Goal: Information Seeking & Learning: Understand process/instructions

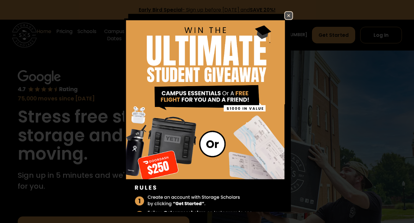
click at [287, 15] on img at bounding box center [288, 15] width 7 height 7
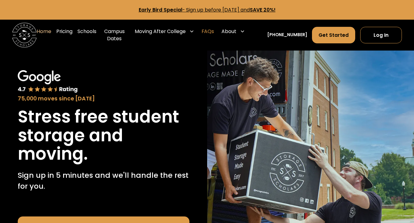
click at [214, 33] on link "FAQs" at bounding box center [208, 35] width 12 height 25
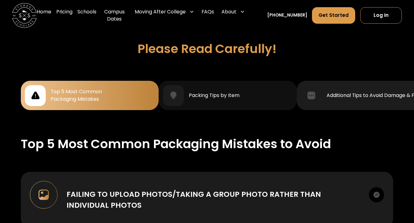
scroll to position [543, 0]
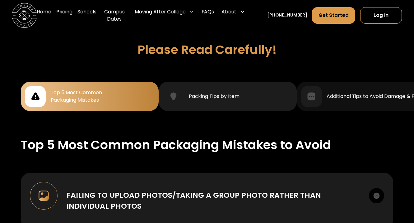
click at [252, 92] on div "Packing TIps by Item" at bounding box center [228, 96] width 130 height 21
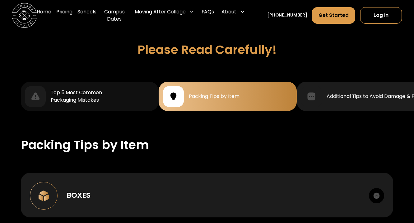
click at [329, 96] on div "Additional Tips to Avoid Damage & Fees" at bounding box center [375, 95] width 96 height 7
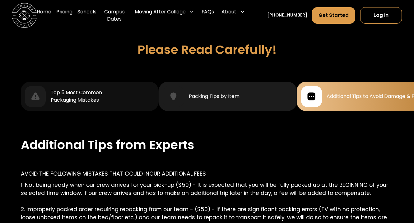
click at [247, 89] on div "Packing TIps by Item" at bounding box center [228, 96] width 130 height 21
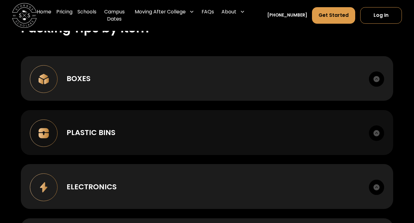
scroll to position [662, 0]
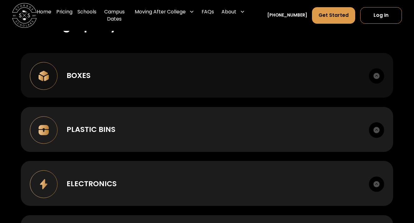
click at [380, 73] on img at bounding box center [376, 75] width 15 height 15
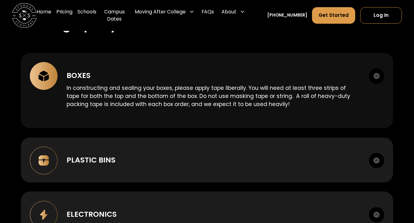
click at [380, 73] on img at bounding box center [376, 75] width 15 height 15
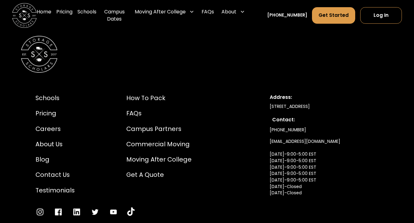
scroll to position [2245, 0]
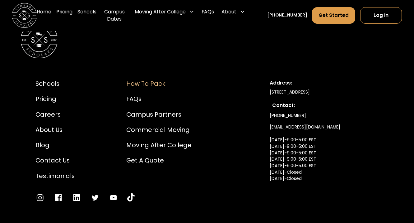
click at [156, 79] on div "How to Pack" at bounding box center [158, 83] width 65 height 9
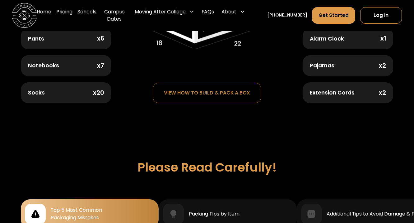
scroll to position [419, 0]
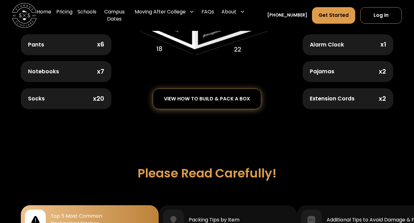
click at [235, 97] on div "view how to build & pack a box" at bounding box center [207, 98] width 86 height 5
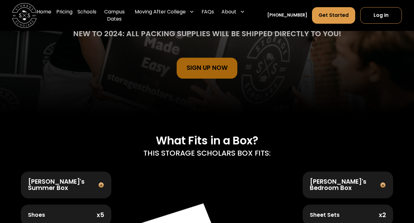
scroll to position [0, 0]
